Goal: Navigation & Orientation: Understand site structure

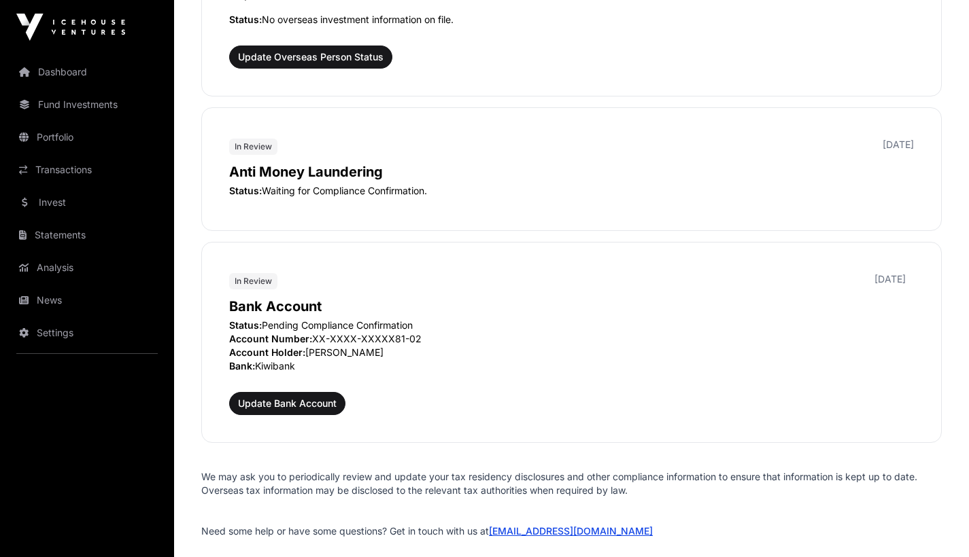
scroll to position [1812, 0]
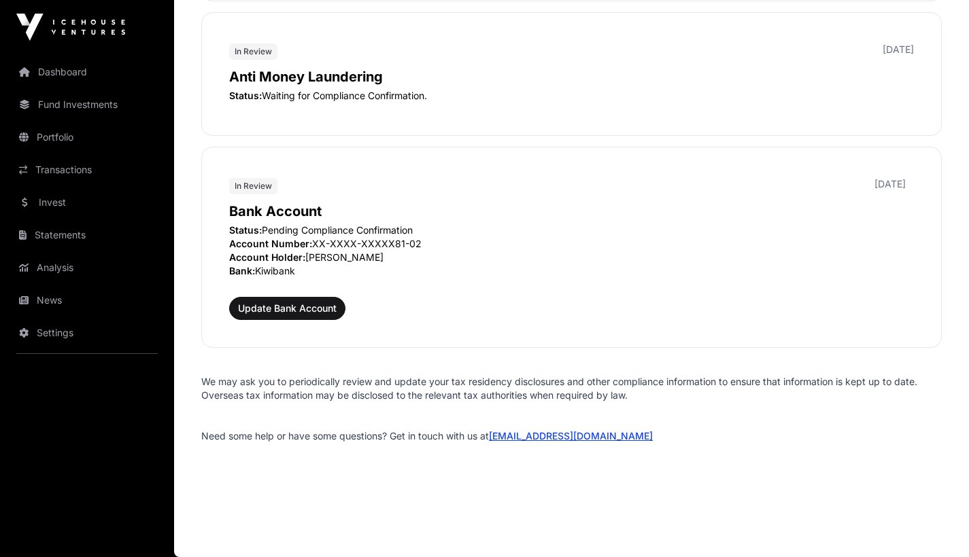
click at [68, 74] on link "Dashboard" at bounding box center [87, 72] width 152 height 30
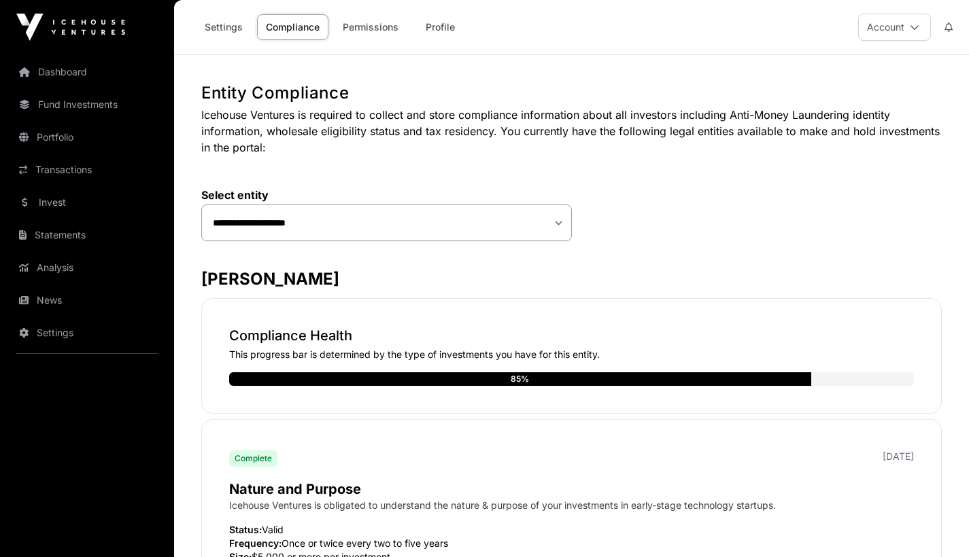
scroll to position [1795, 0]
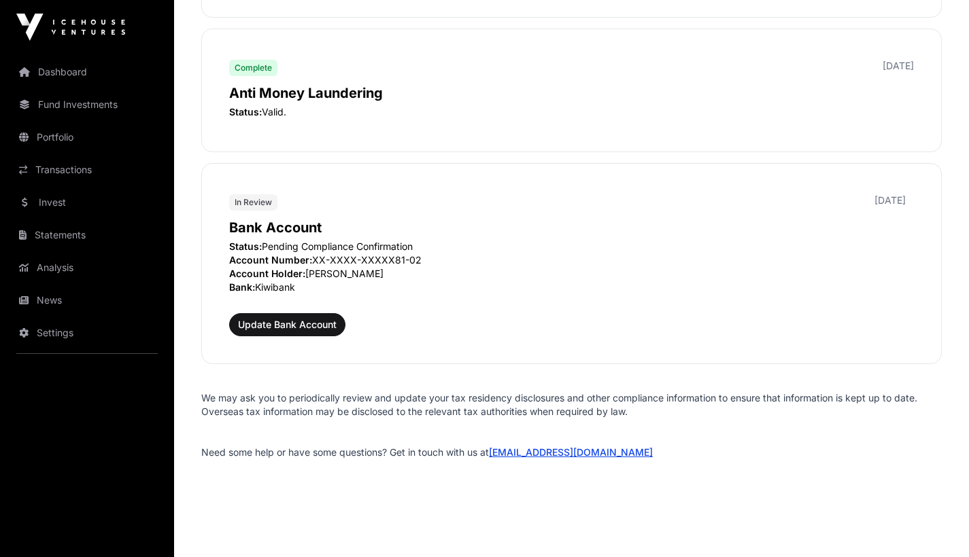
click at [86, 108] on link "Fund Investments" at bounding box center [87, 105] width 152 height 30
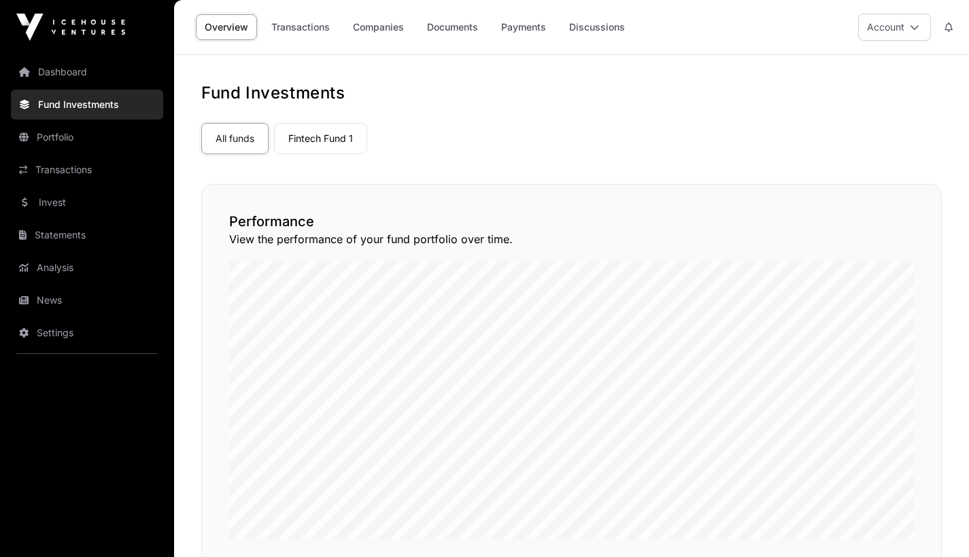
click at [331, 138] on link "Fintech Fund 1" at bounding box center [320, 138] width 93 height 31
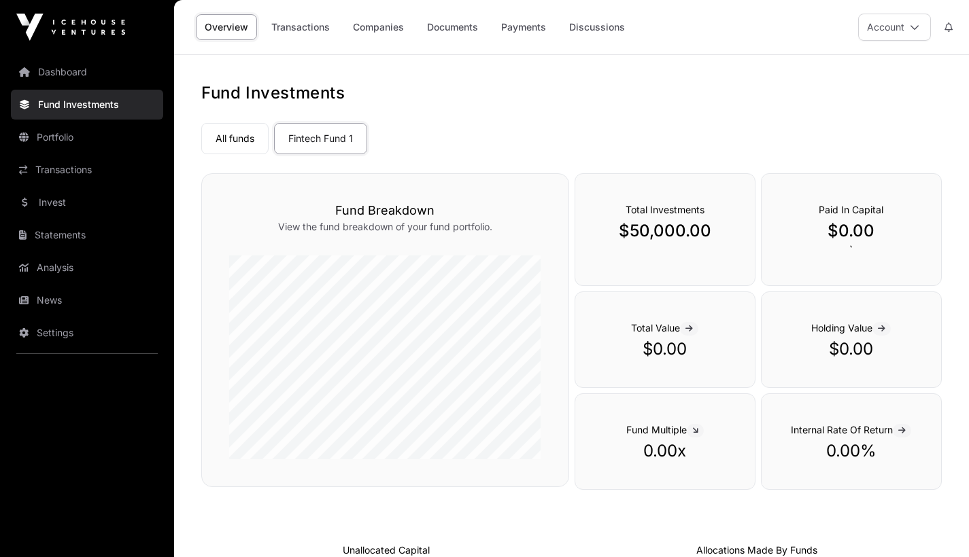
click at [63, 137] on link "Portfolio" at bounding box center [87, 137] width 152 height 30
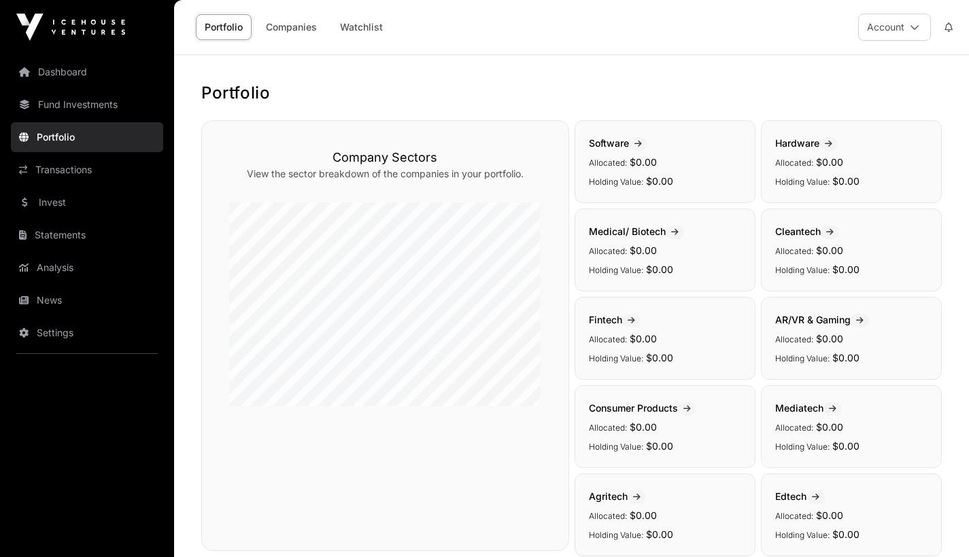
click at [71, 174] on link "Transactions" at bounding box center [87, 170] width 152 height 30
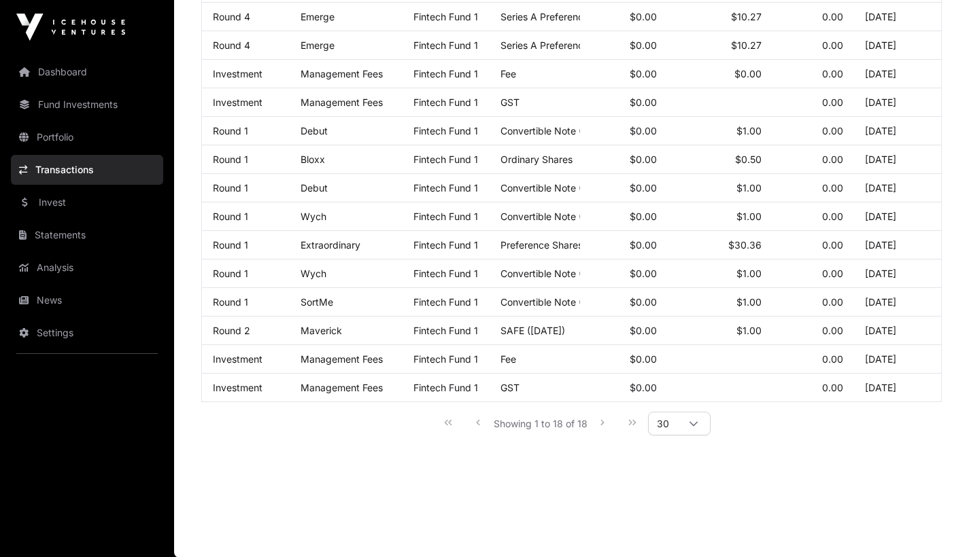
scroll to position [358, 0]
click at [54, 203] on link "Invest" at bounding box center [87, 203] width 152 height 30
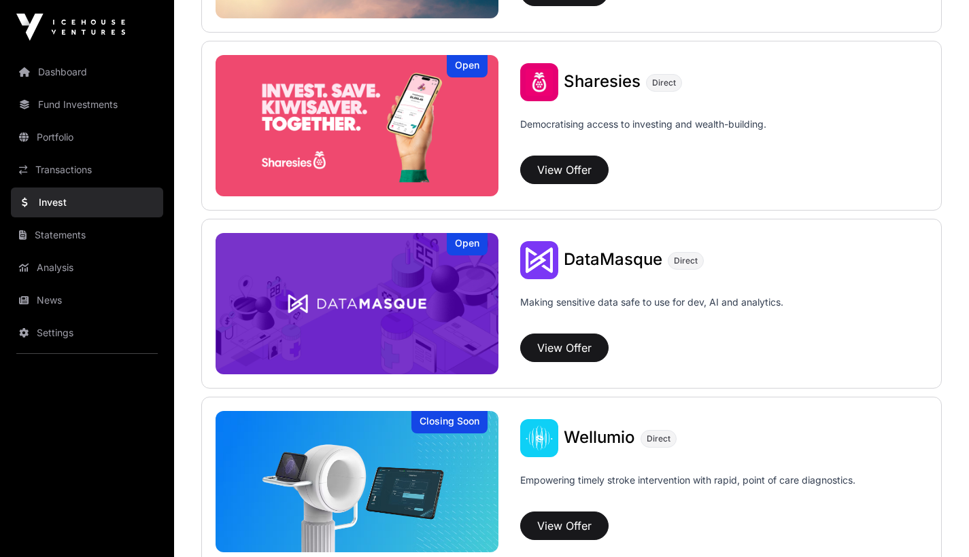
scroll to position [1860, 0]
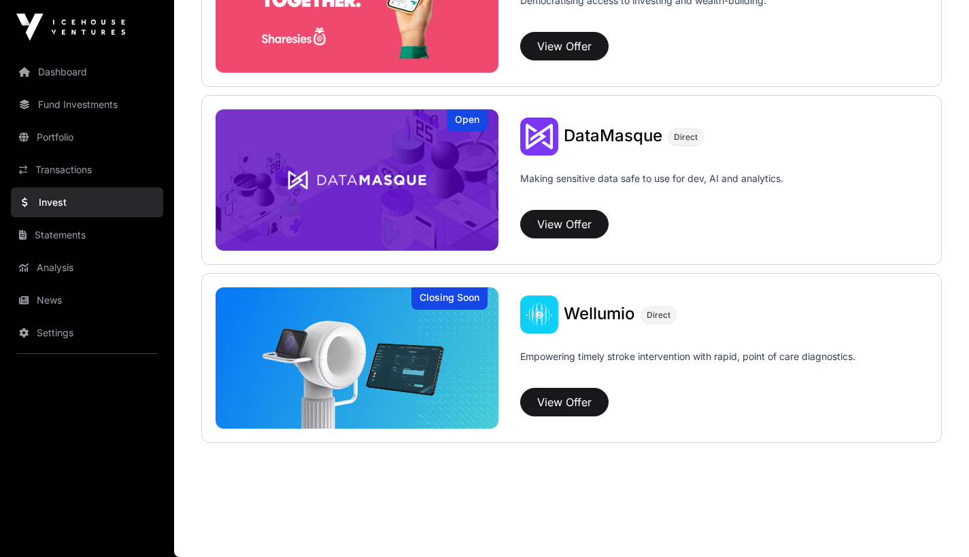
click at [51, 240] on link "Statements" at bounding box center [87, 235] width 152 height 30
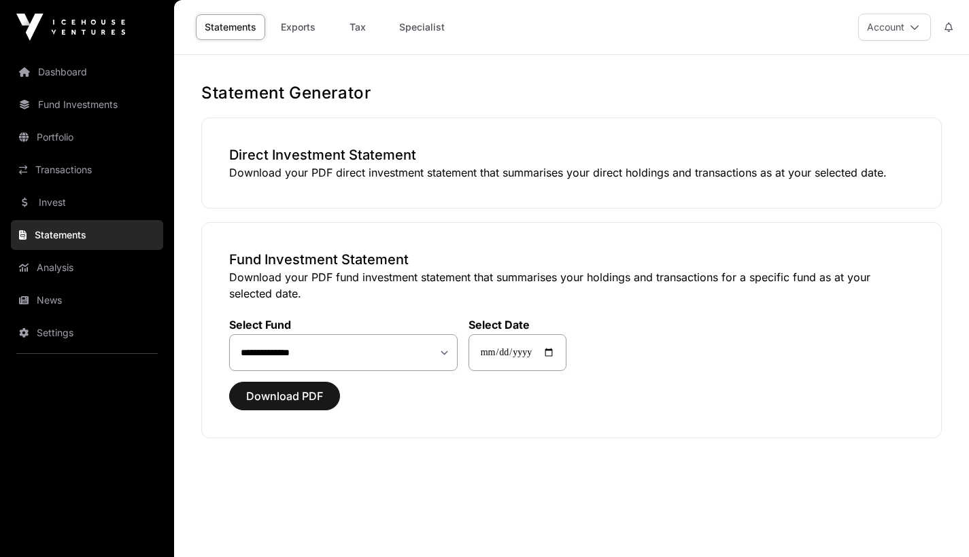
click at [53, 266] on link "Analysis" at bounding box center [87, 268] width 152 height 30
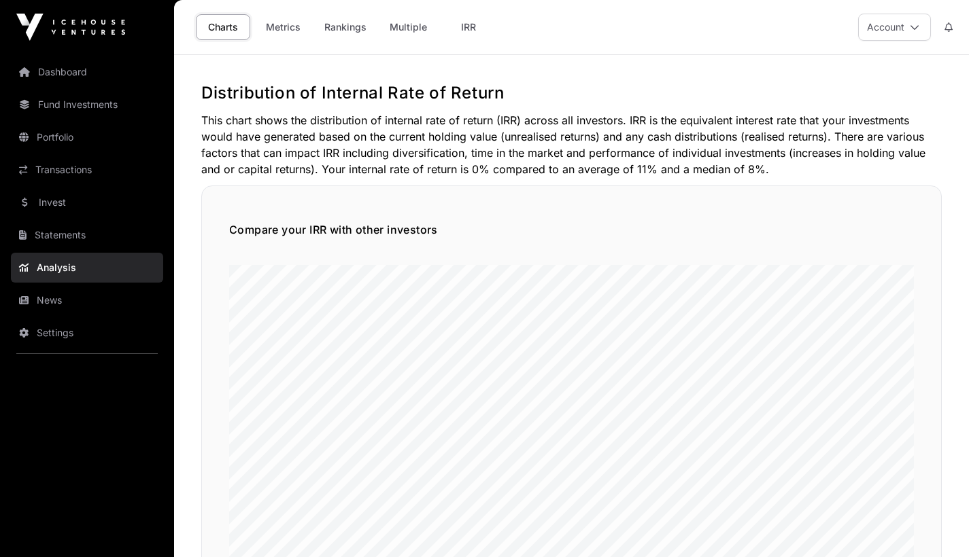
click at [52, 301] on link "News" at bounding box center [87, 300] width 152 height 30
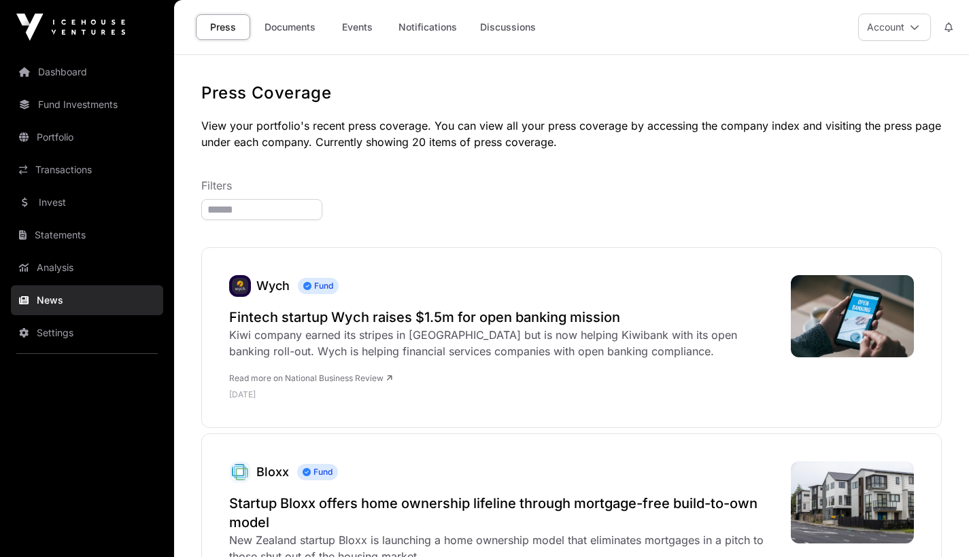
click at [50, 271] on link "Analysis" at bounding box center [87, 268] width 152 height 30
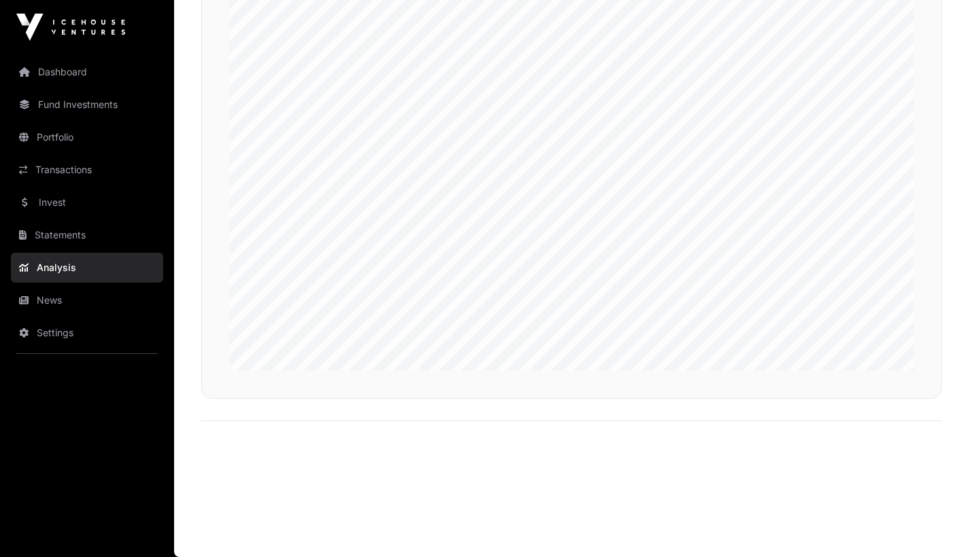
scroll to position [1027, 0]
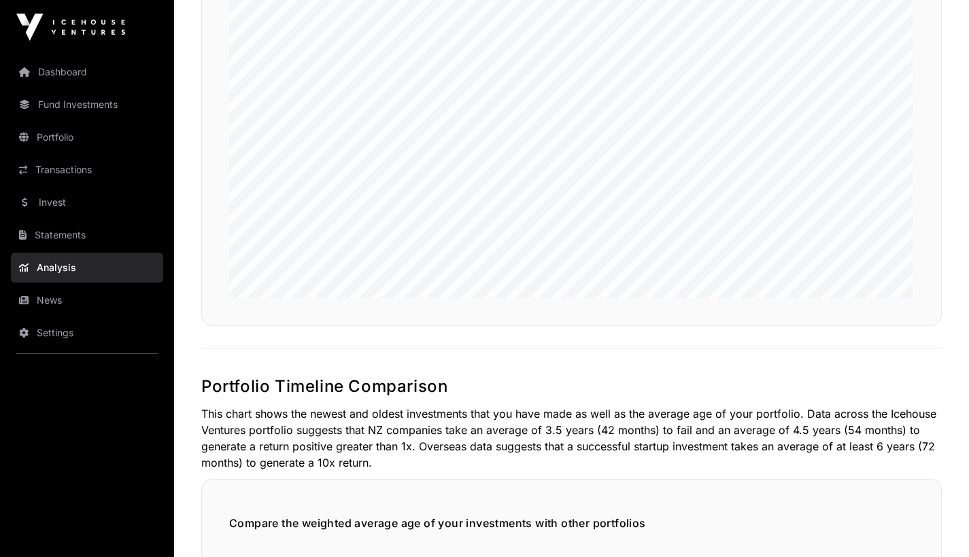
click at [52, 299] on link "News" at bounding box center [87, 300] width 152 height 30
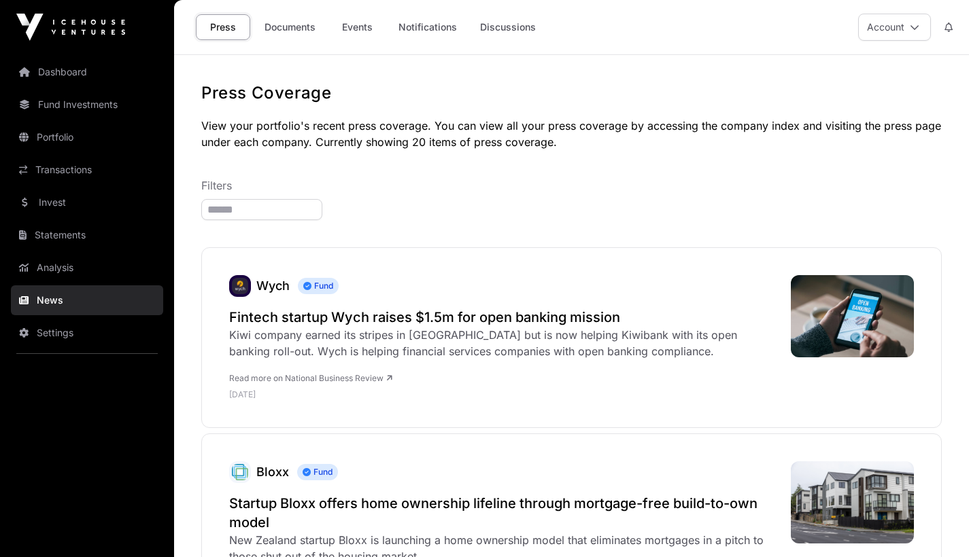
click at [51, 336] on link "Settings" at bounding box center [87, 333] width 152 height 30
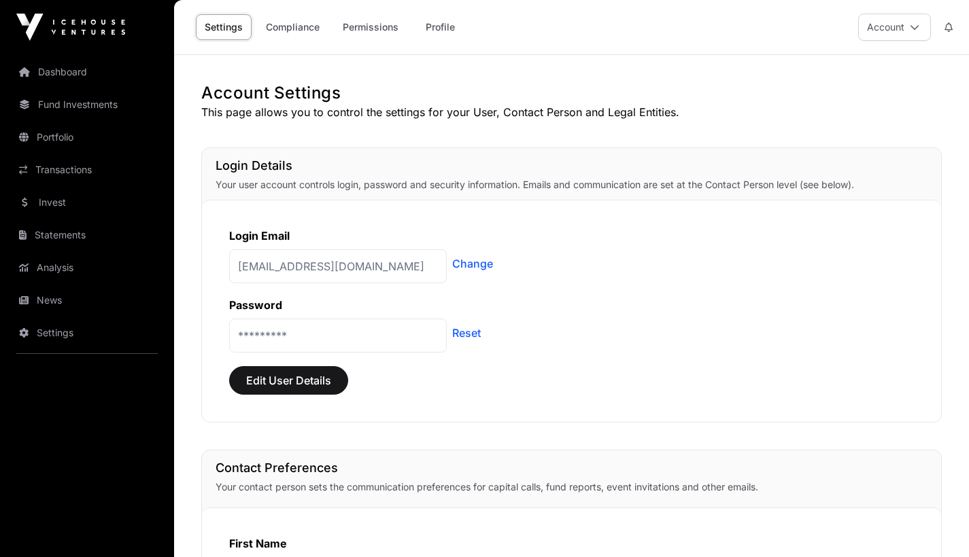
click at [79, 69] on link "Dashboard" at bounding box center [87, 72] width 152 height 30
